Goal: Navigation & Orientation: Find specific page/section

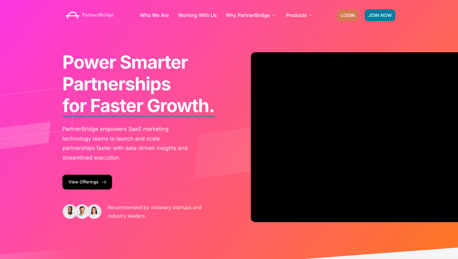
click at [351, 18] on span "LOGIN" at bounding box center [348, 15] width 14 height 5
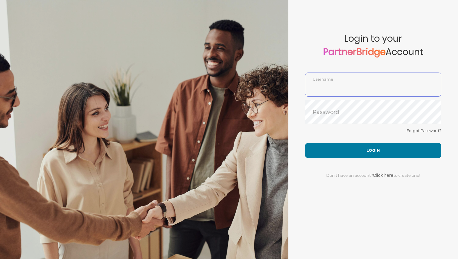
type input "DemoUser"
click at [304, 89] on form "Account created successfully! Please enter your username and password below to …" at bounding box center [373, 129] width 170 height 259
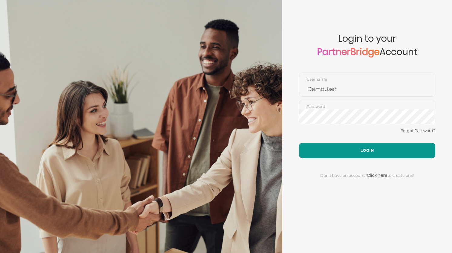
click at [362, 150] on button "Login" at bounding box center [367, 150] width 136 height 15
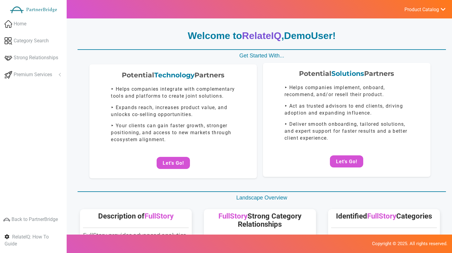
click at [285, 95] on p "‣ Helps companies implement, onboard, recommend, and/or resell their product." at bounding box center [346, 91] width 124 height 14
click at [336, 162] on button "Let's Go!" at bounding box center [346, 162] width 33 height 12
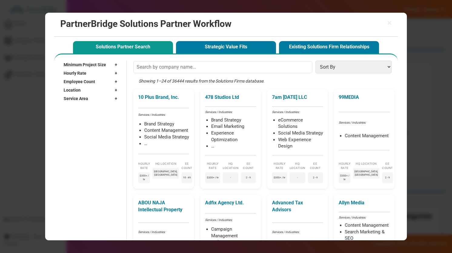
click at [221, 67] on input "text" at bounding box center [222, 67] width 179 height 12
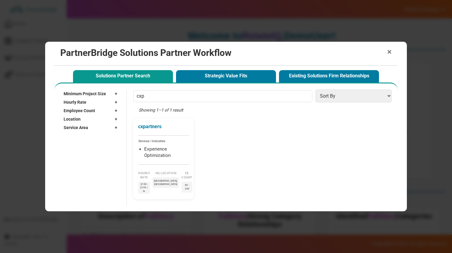
type input "cxp"
click at [387, 54] on span "×" at bounding box center [389, 52] width 5 height 8
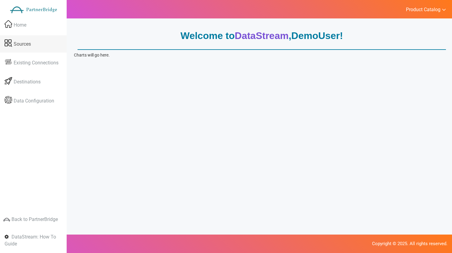
click at [56, 43] on link "Sources" at bounding box center [33, 44] width 67 height 18
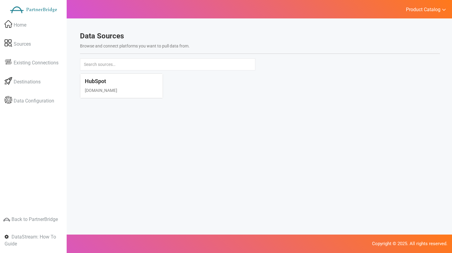
click at [139, 83] on h4 "HubSpot" at bounding box center [122, 81] width 74 height 6
